Goal: Task Accomplishment & Management: Use online tool/utility

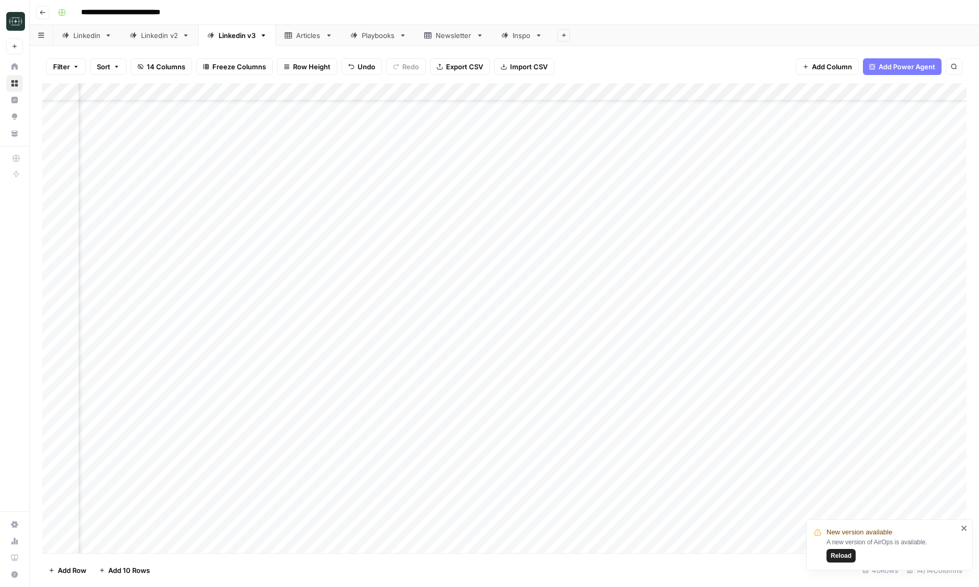
scroll to position [273, 91]
click at [248, 537] on div "Add Column" at bounding box center [504, 318] width 925 height 470
type textarea "**********"
click at [482, 521] on div "Add Column" at bounding box center [504, 318] width 925 height 470
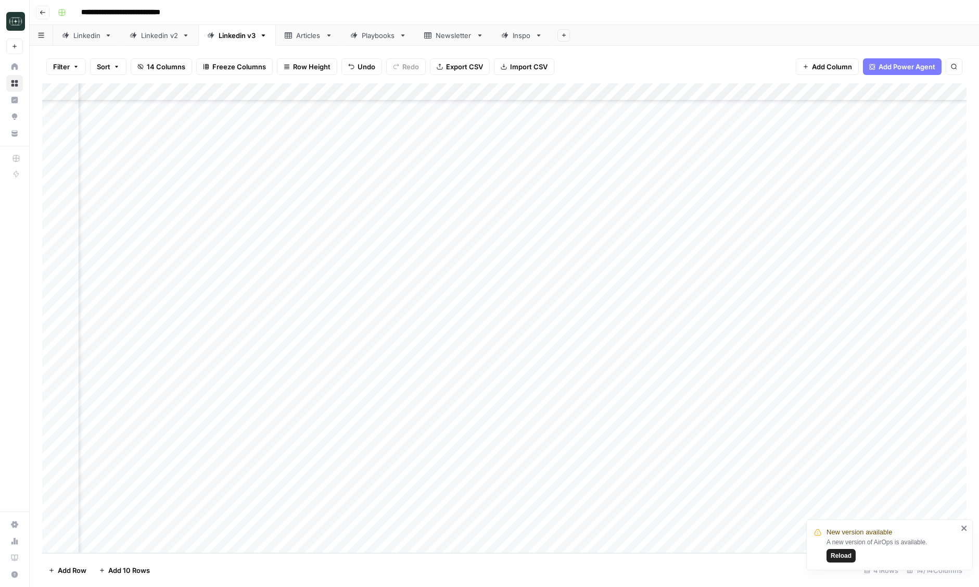
click at [482, 521] on div "Add Column" at bounding box center [504, 318] width 925 height 470
click at [464, 562] on button "Short ( 50-100 words)" at bounding box center [464, 567] width 78 height 12
click at [371, 522] on div "Add Column" at bounding box center [504, 318] width 925 height 470
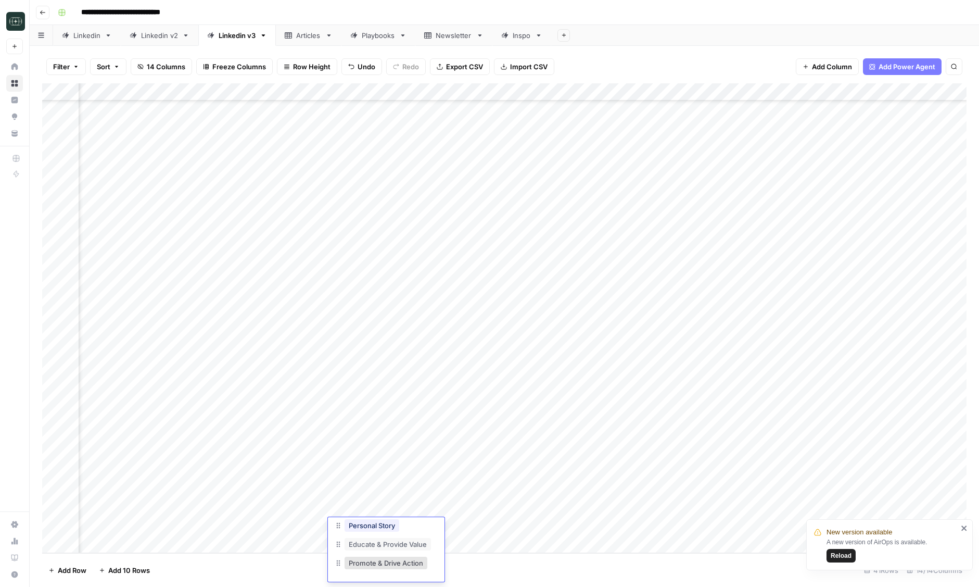
click at [568, 528] on div "Add Column" at bounding box center [504, 318] width 925 height 470
click at [243, 525] on div "Add Column" at bounding box center [504, 318] width 925 height 470
click at [235, 540] on div "Add Column" at bounding box center [504, 318] width 925 height 470
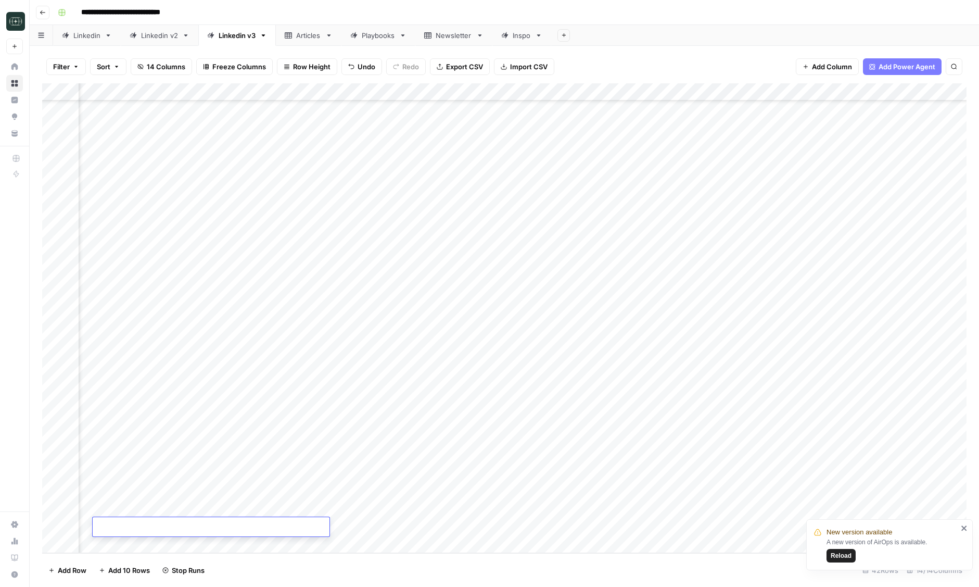
click at [304, 528] on textarea at bounding box center [211, 527] width 237 height 15
type textarea "**********"
click at [367, 527] on div "Add Column" at bounding box center [504, 318] width 925 height 470
click at [371, 527] on div "Add Column" at bounding box center [504, 318] width 925 height 470
type input "inspire"
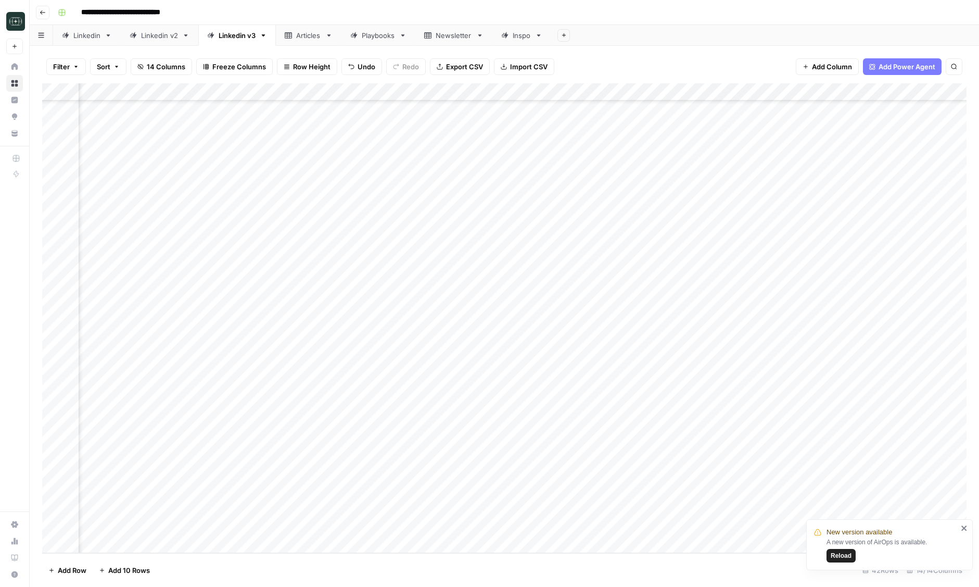
click at [385, 528] on div "Add Column" at bounding box center [504, 318] width 925 height 470
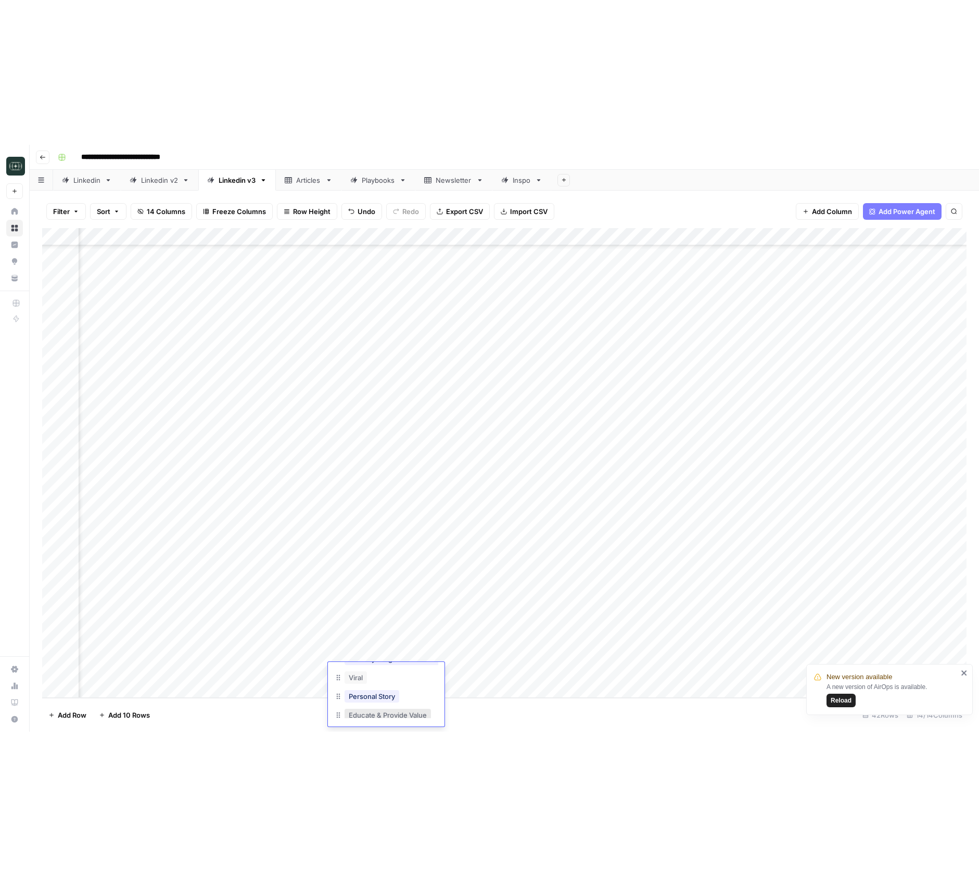
scroll to position [139, 0]
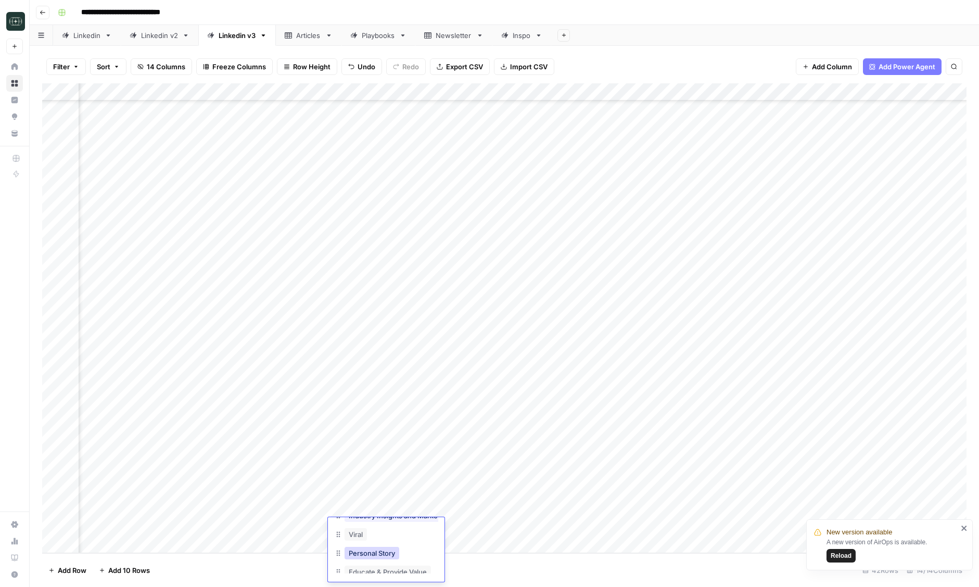
click at [388, 556] on button "Personal Story" at bounding box center [372, 553] width 55 height 12
click at [450, 529] on div "Add Column" at bounding box center [504, 318] width 925 height 470
click at [451, 565] on button "Short ( 50-100 words)" at bounding box center [464, 567] width 78 height 12
click at [568, 526] on div "Add Column" at bounding box center [504, 318] width 925 height 470
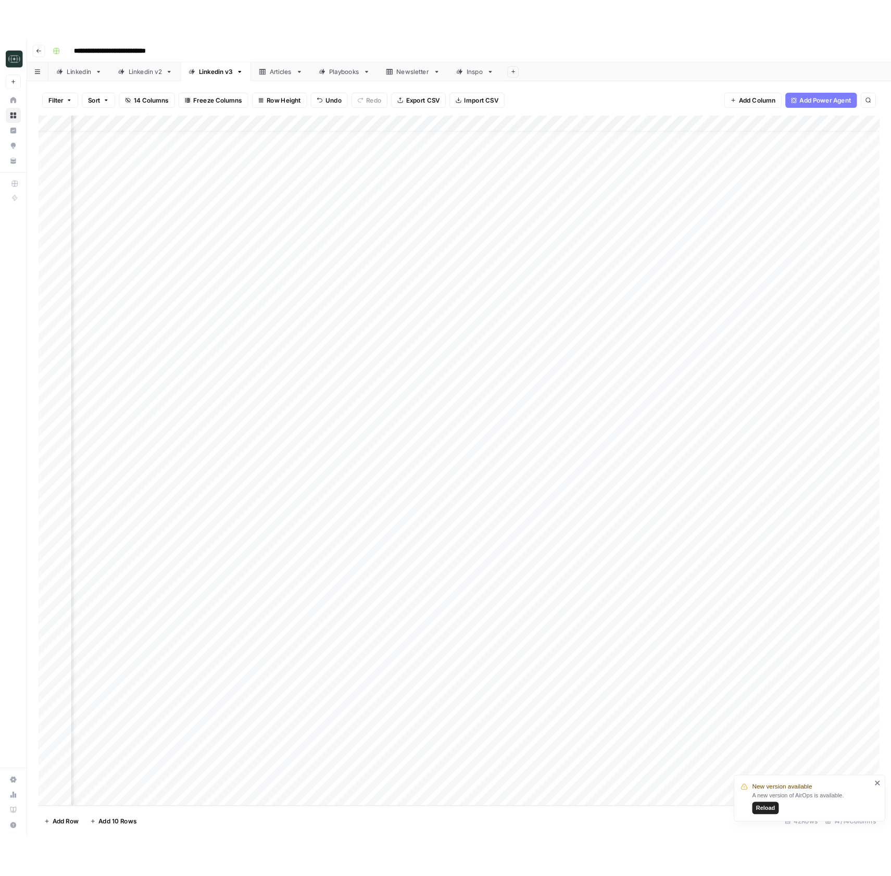
scroll to position [19, 91]
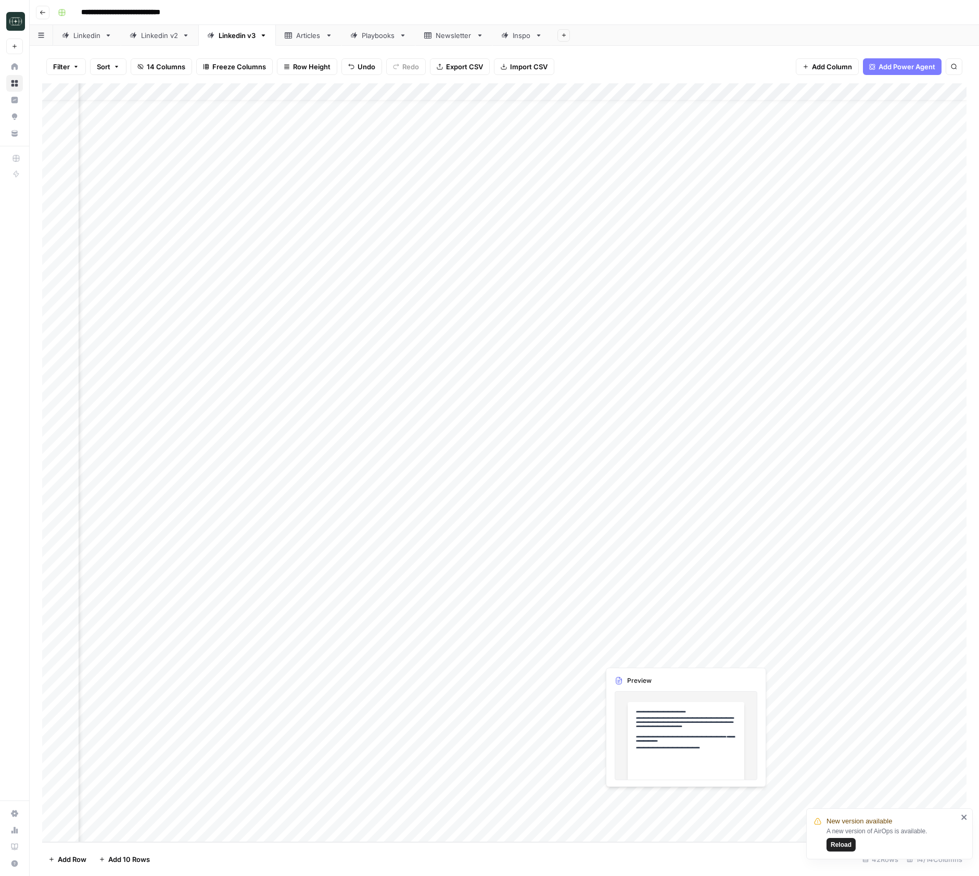
click at [686, 586] on div "Add Column" at bounding box center [504, 462] width 925 height 759
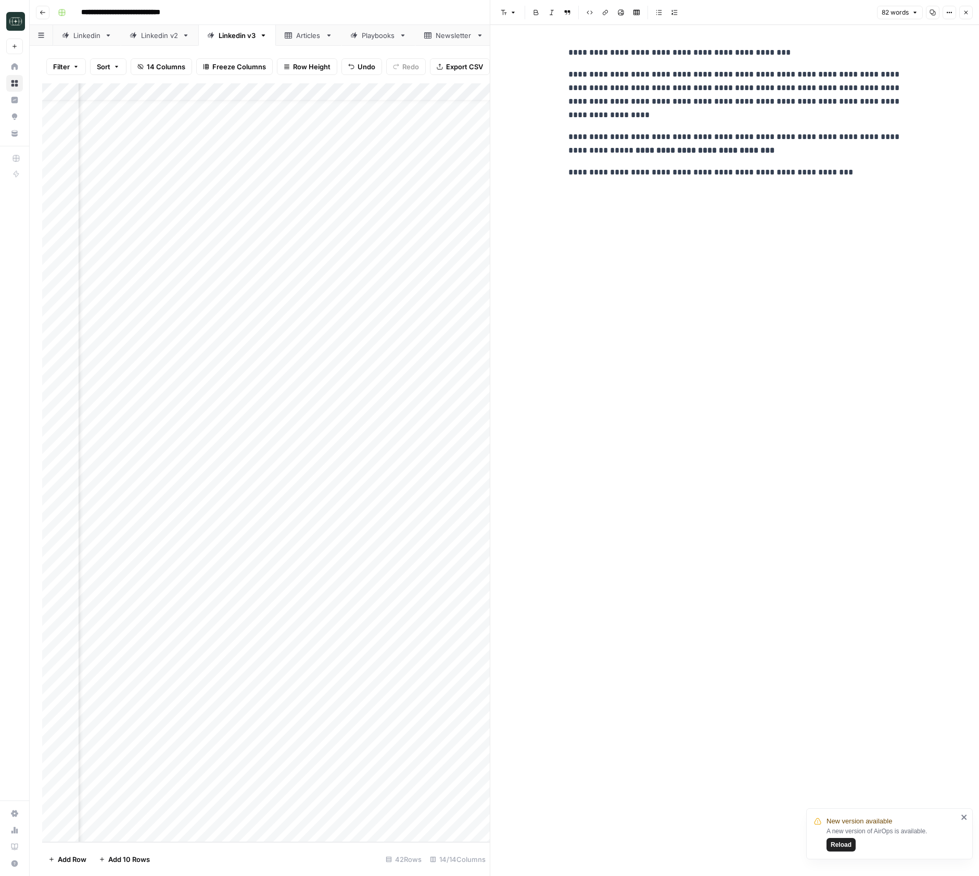
click at [964, 17] on button "Close" at bounding box center [967, 13] width 14 height 14
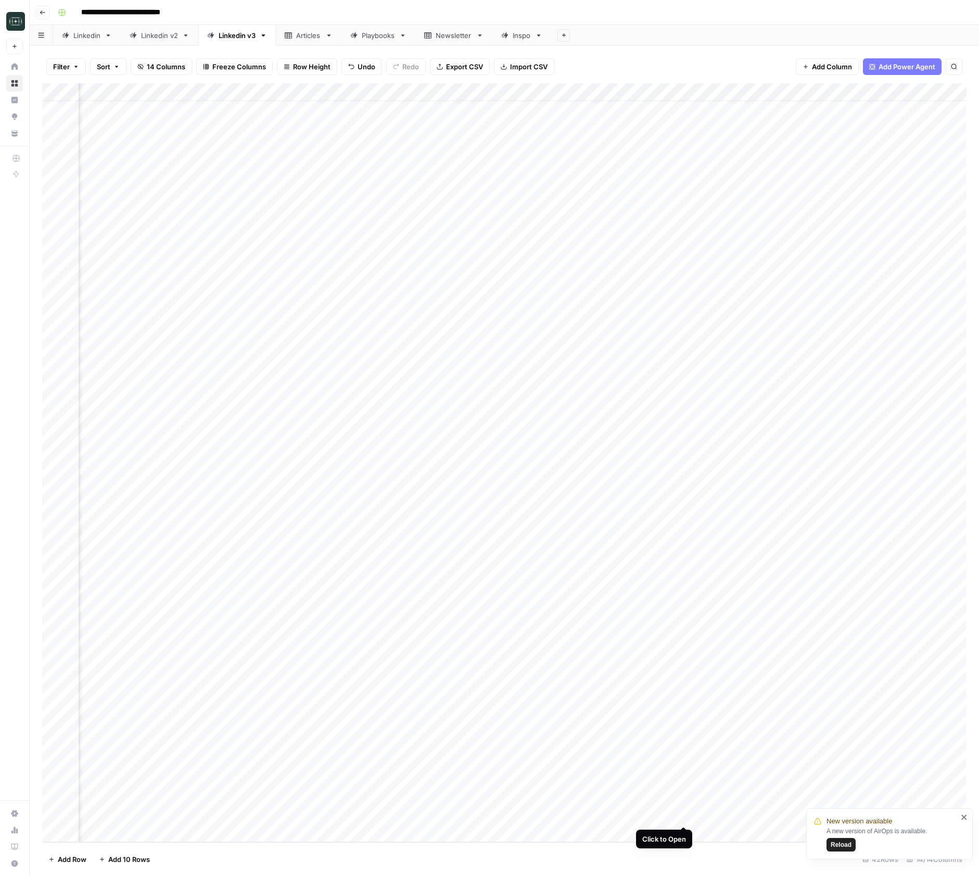
click at [683, 586] on div "Add Column" at bounding box center [504, 462] width 925 height 759
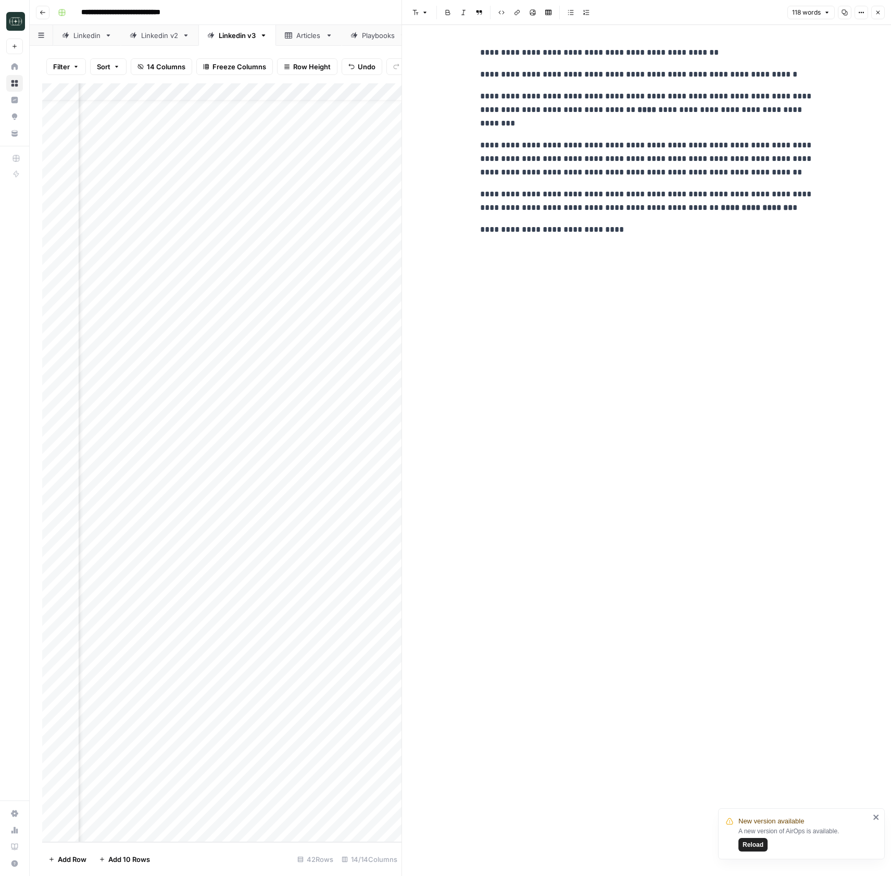
click at [876, 9] on icon "button" at bounding box center [878, 12] width 6 height 6
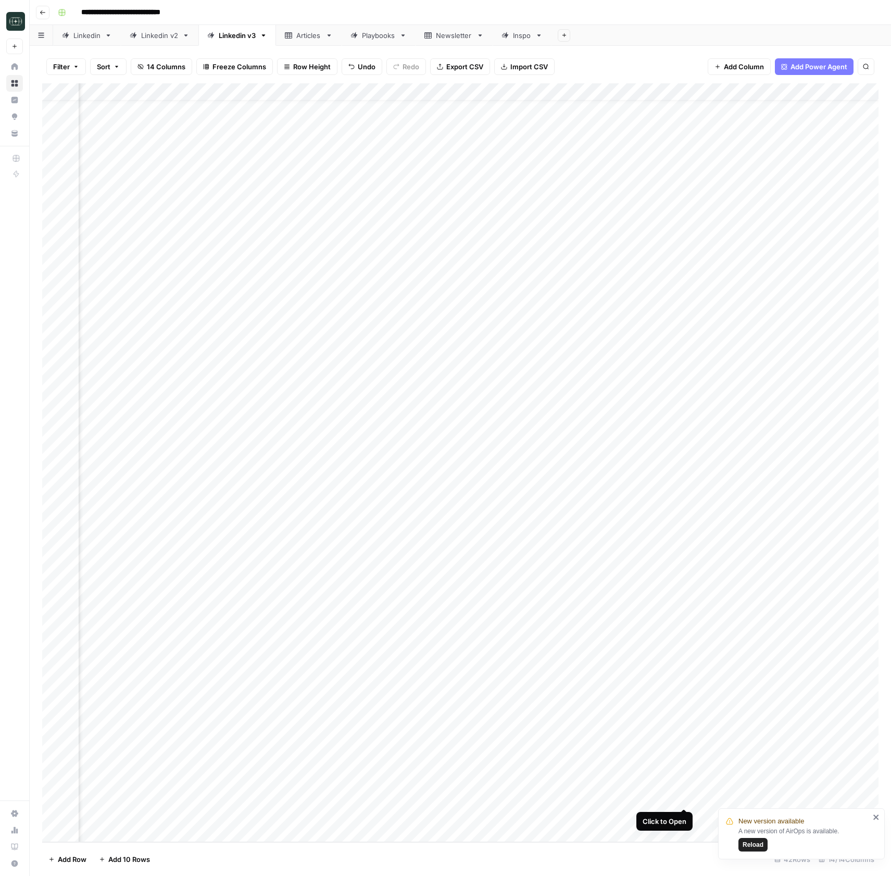
click at [682, 586] on div "Add Column" at bounding box center [460, 462] width 836 height 759
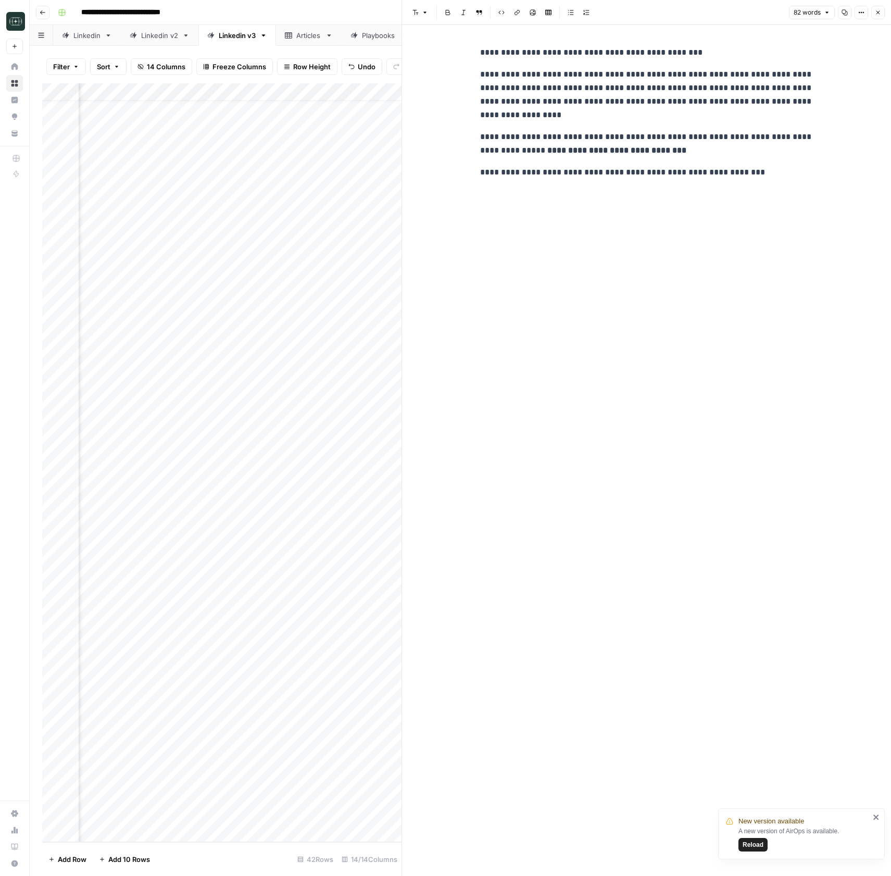
click at [670, 201] on div "**********" at bounding box center [647, 450] width 346 height 851
click at [877, 15] on icon "button" at bounding box center [878, 12] width 6 height 6
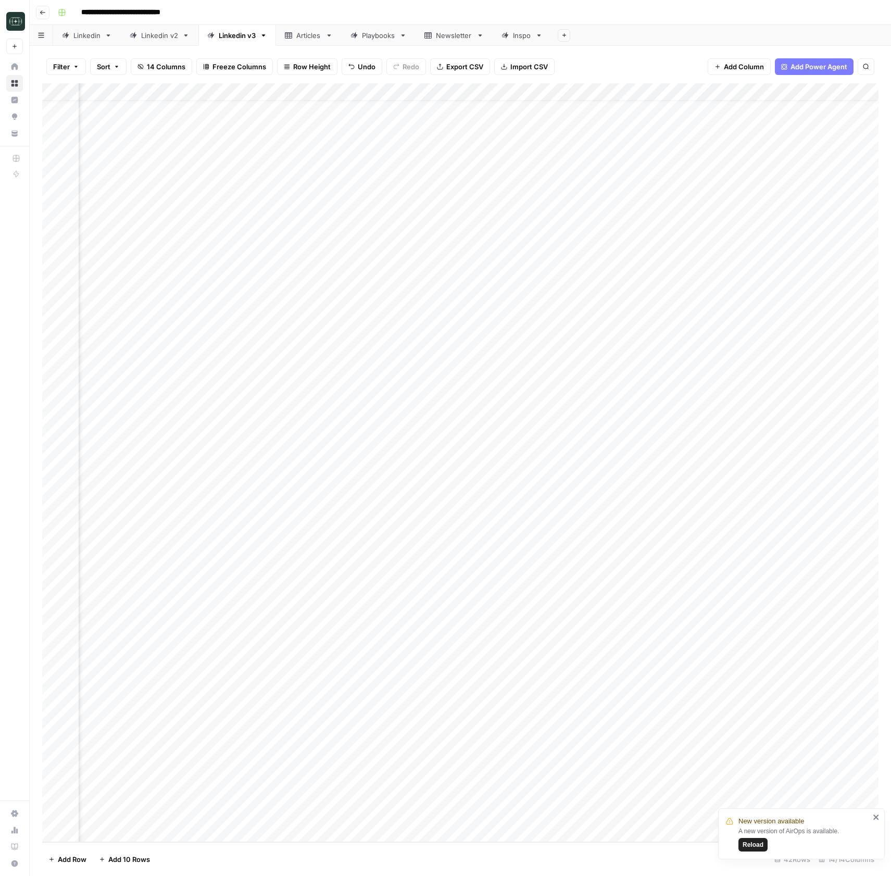
scroll to position [19, 714]
click at [752, 586] on span "Reload" at bounding box center [752, 844] width 21 height 9
click at [775, 818] on div "Add Column" at bounding box center [460, 462] width 836 height 759
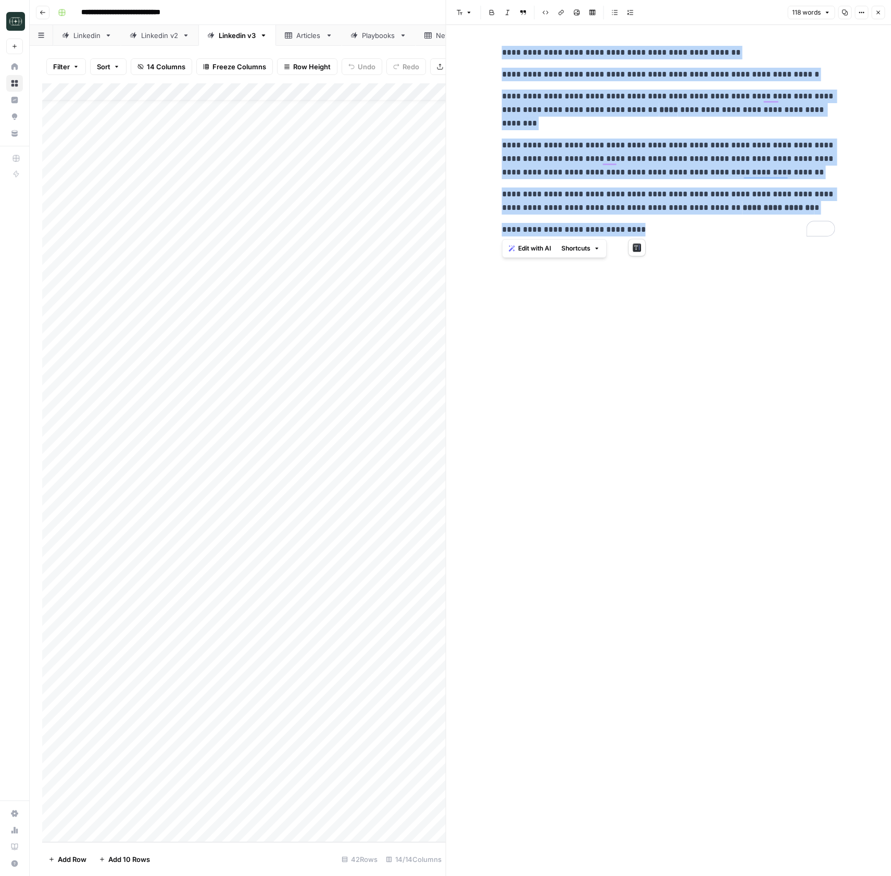
drag, startPoint x: 668, startPoint y: 230, endPoint x: 492, endPoint y: 41, distance: 258.2
click at [492, 41] on div "**********" at bounding box center [668, 450] width 445 height 851
click at [876, 14] on icon "button" at bounding box center [878, 13] width 4 height 4
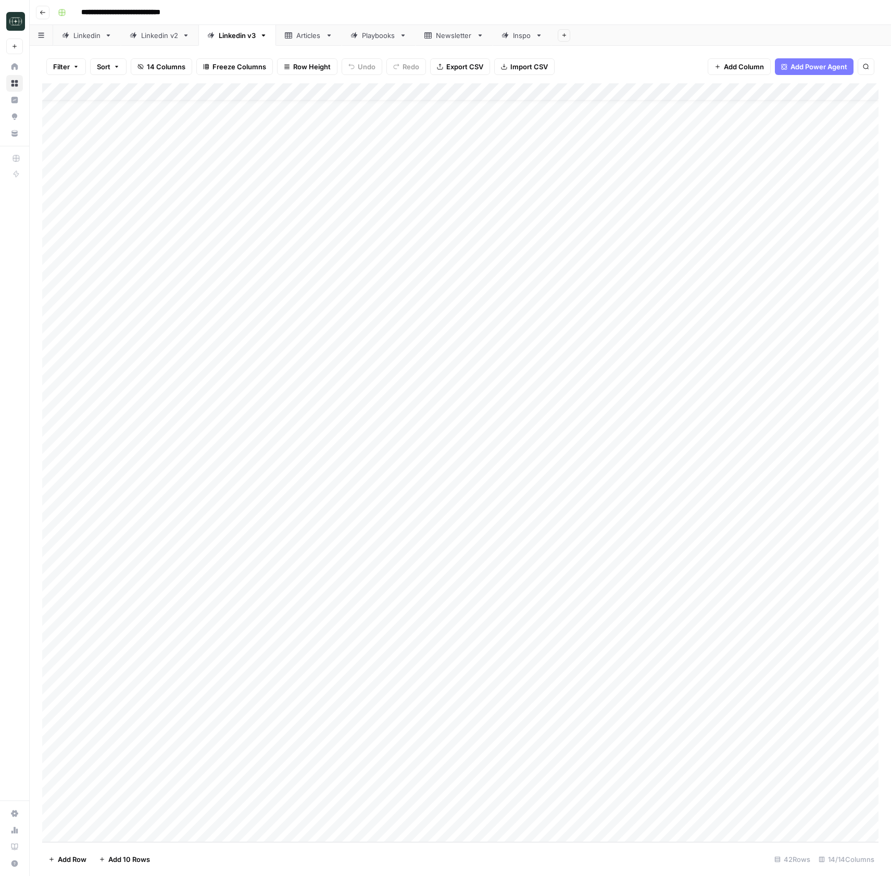
click at [303, 820] on div "Add Column" at bounding box center [460, 462] width 836 height 759
drag, startPoint x: 344, startPoint y: 825, endPoint x: 164, endPoint y: 808, distance: 181.0
click at [164, 808] on body "**********" at bounding box center [445, 438] width 891 height 876
